Goal: Task Accomplishment & Management: Manage account settings

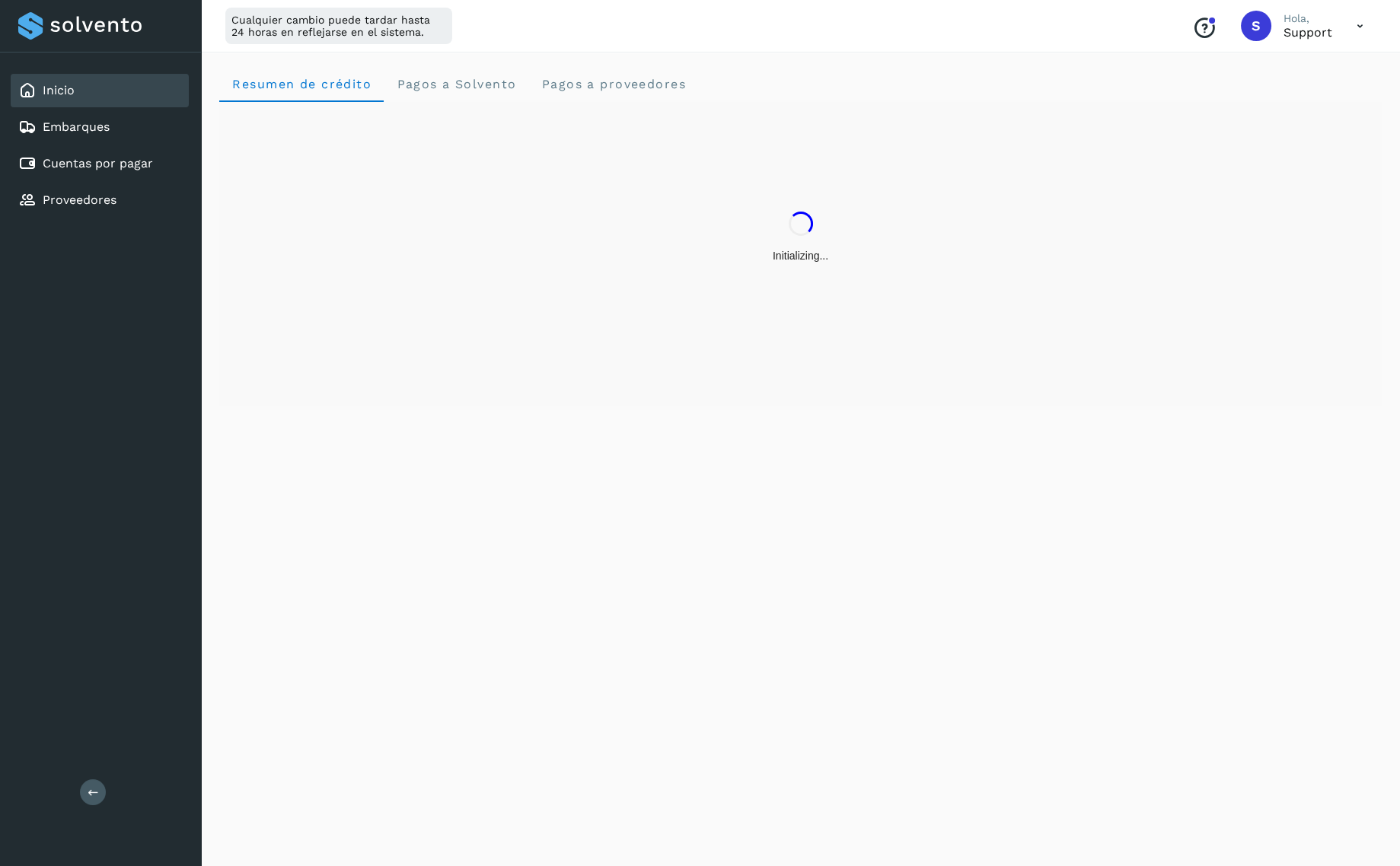
click at [1364, 26] on icon at bounding box center [1360, 27] width 31 height 31
click at [1310, 95] on div "Cerrar sesión" at bounding box center [1284, 97] width 181 height 28
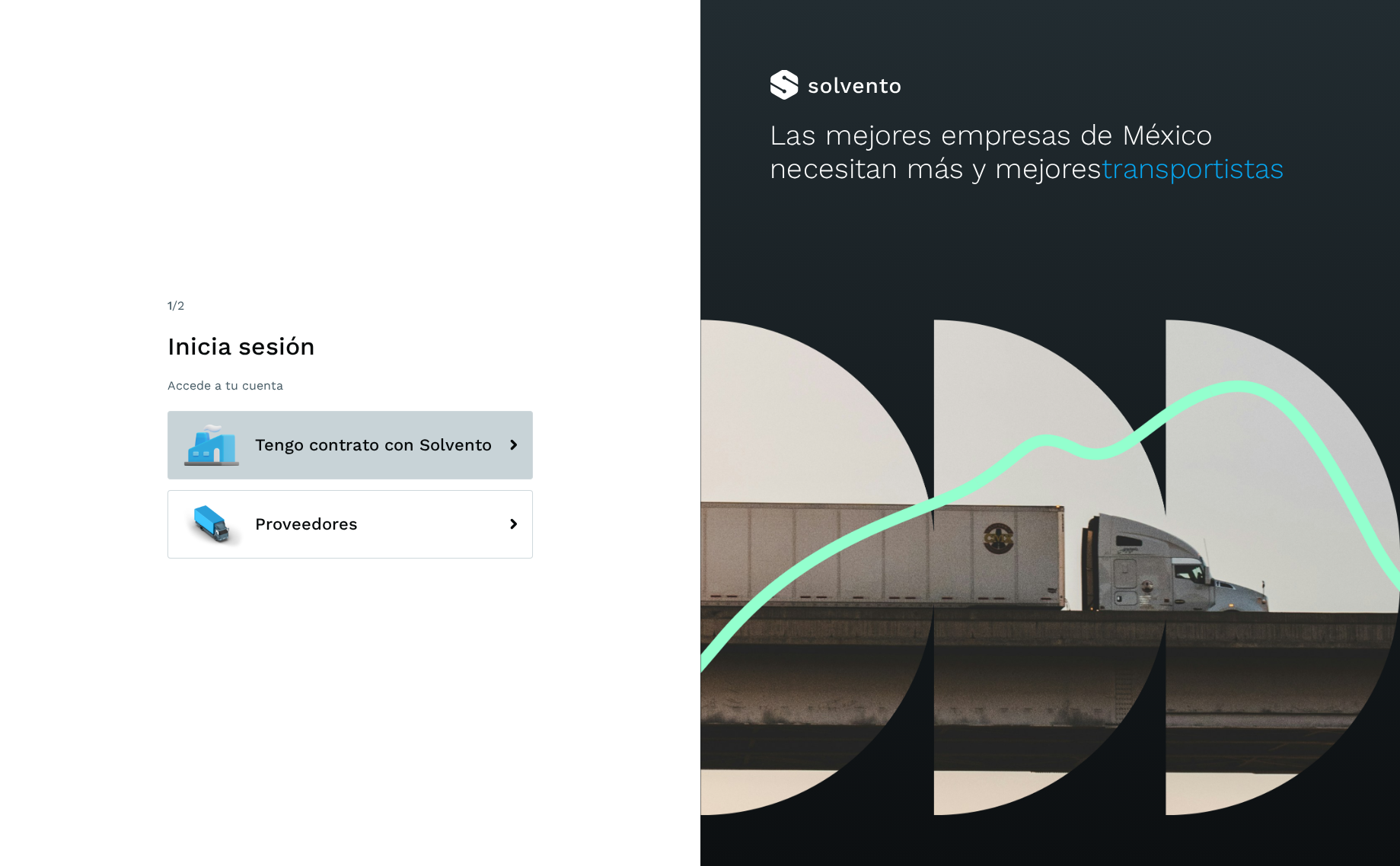
click at [427, 457] on button "Tengo contrato con Solvento" at bounding box center [350, 445] width 365 height 68
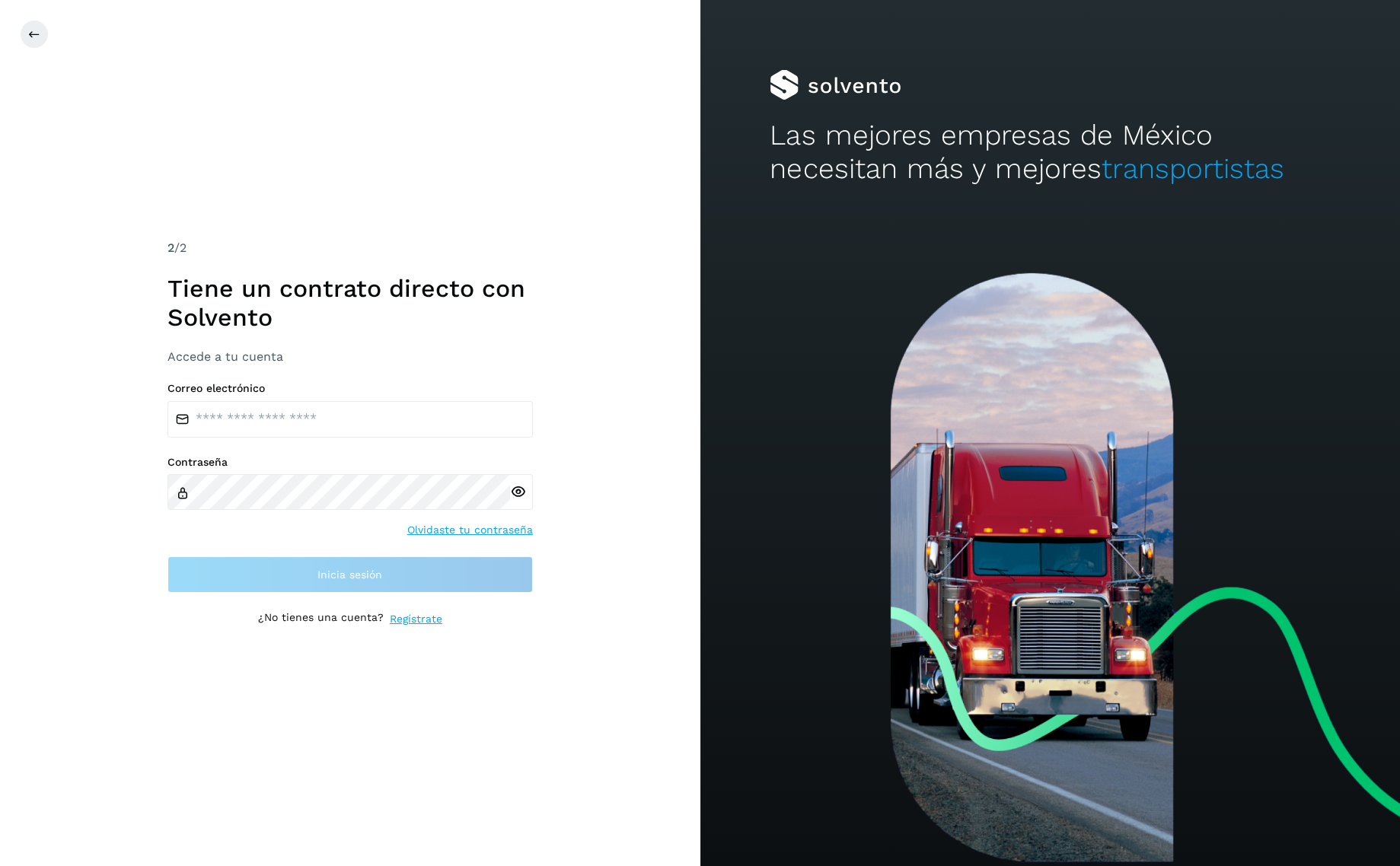
click at [511, 484] on icon at bounding box center [517, 491] width 16 height 16
